Goal: Find specific page/section: Find specific page/section

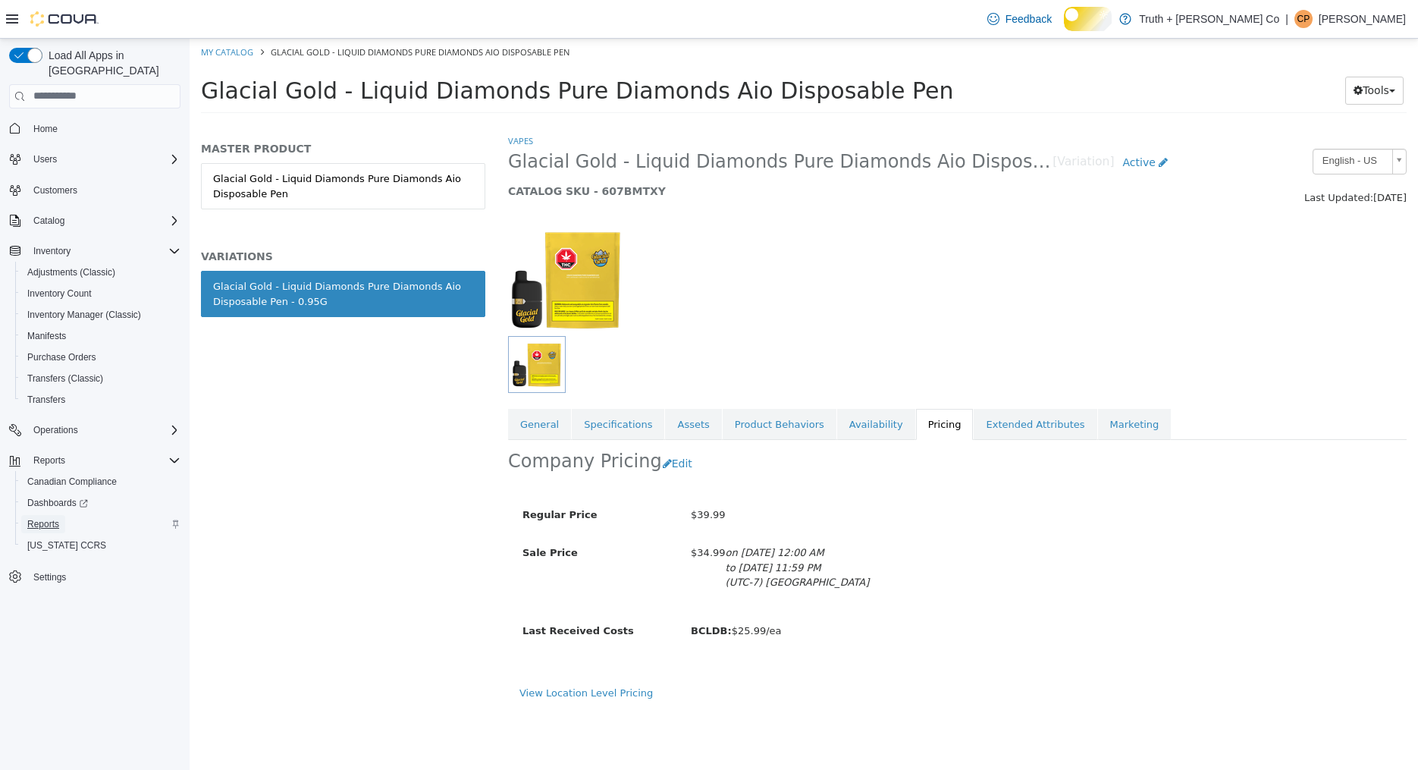
click at [48, 524] on span "Reports" at bounding box center [43, 524] width 32 height 12
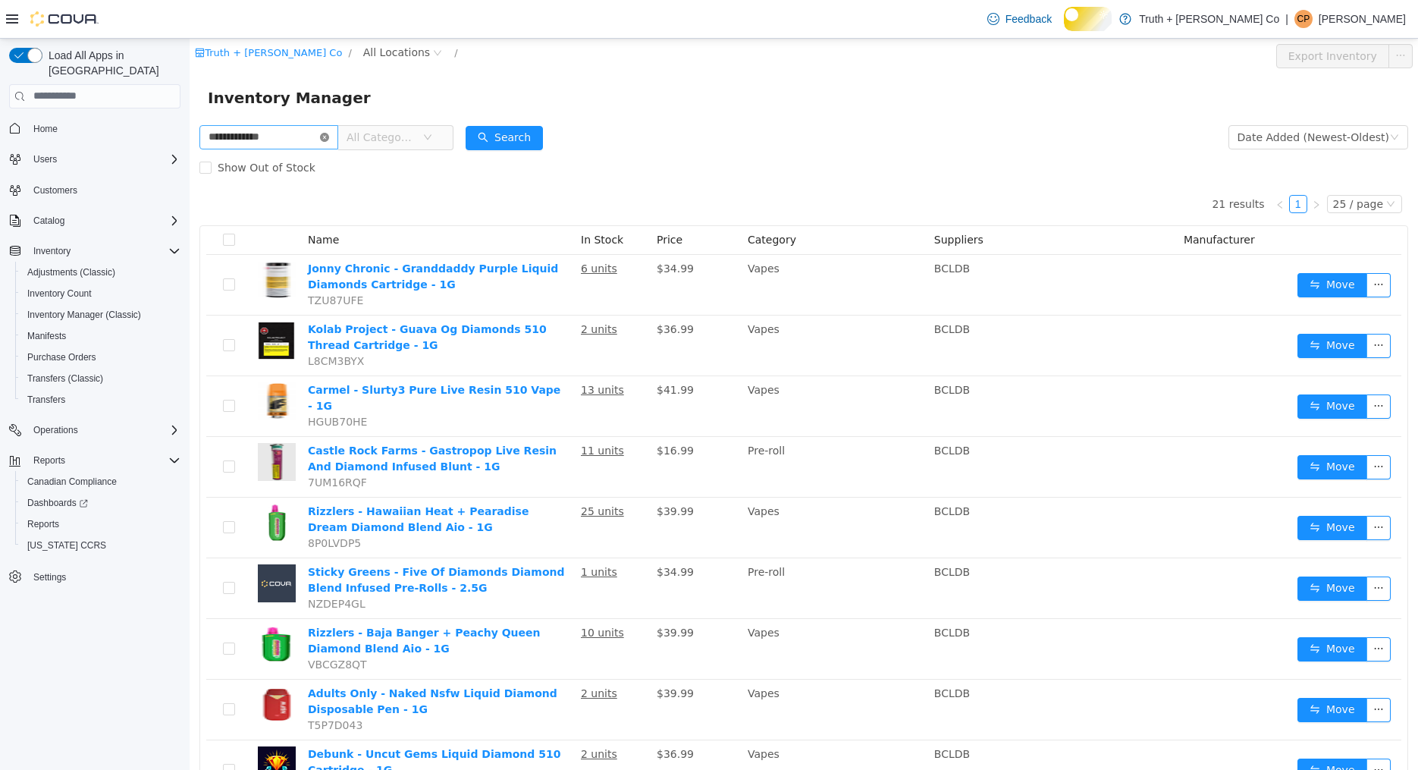
click at [329, 134] on icon "icon: close-circle" at bounding box center [324, 136] width 9 height 9
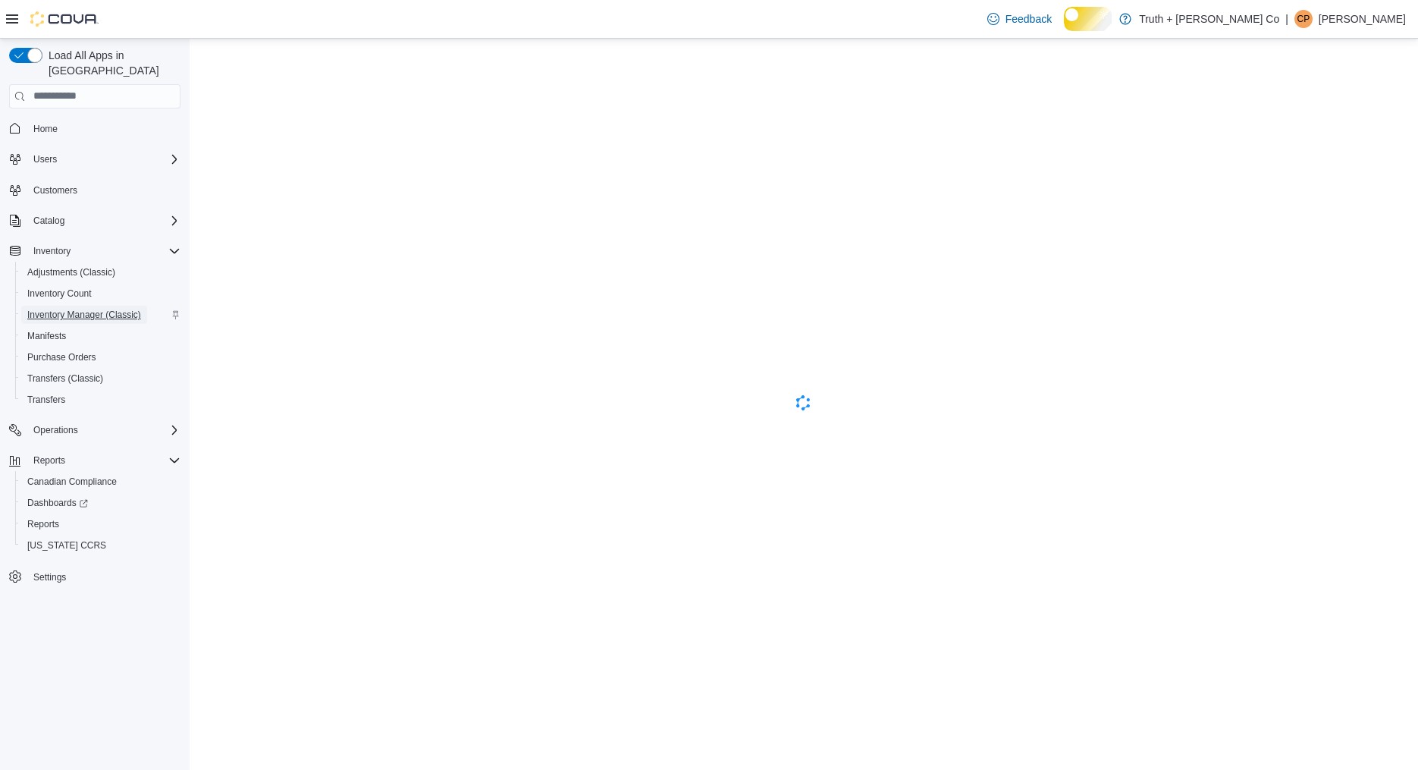
click at [80, 315] on span "Inventory Manager (Classic)" at bounding box center [84, 315] width 114 height 12
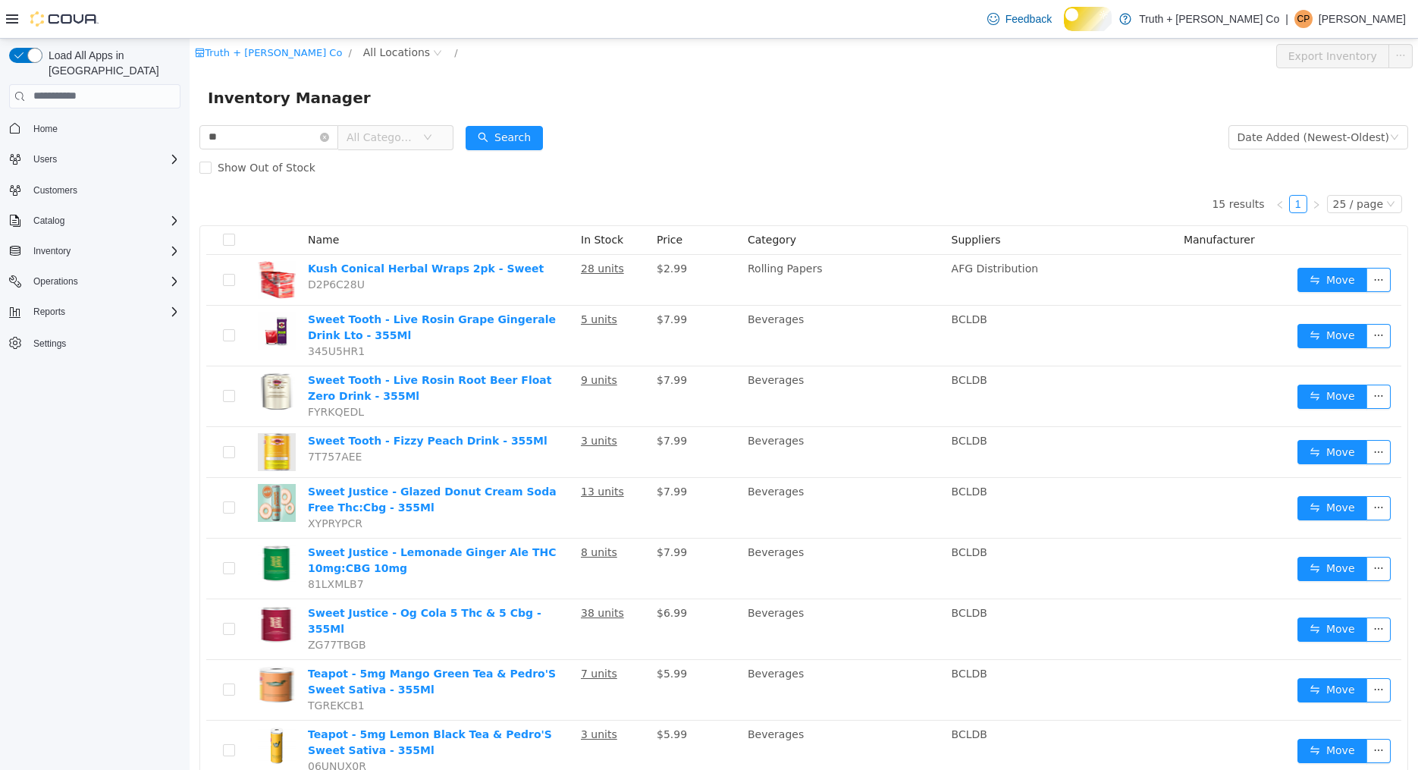
type input "*"
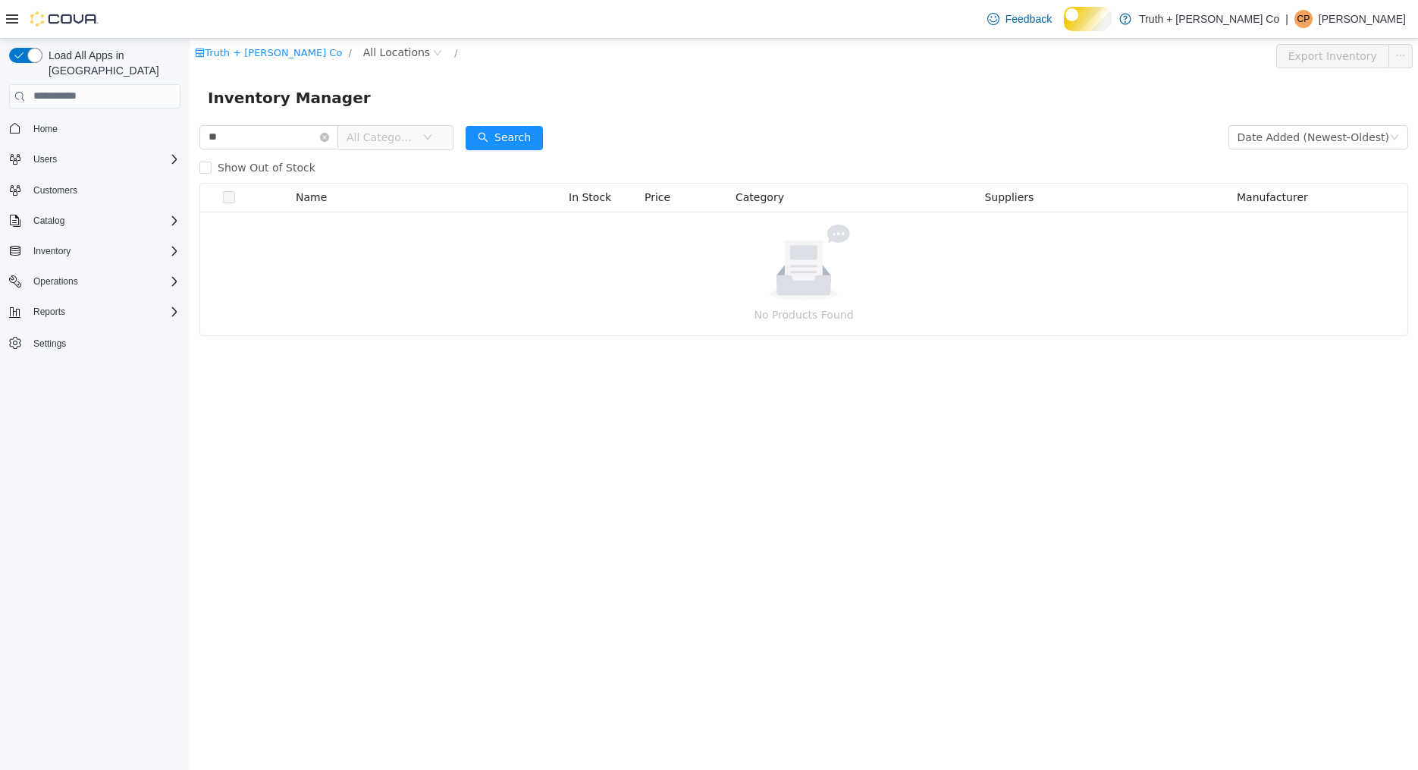
type input "*"
